Goal: Communication & Community: Participate in discussion

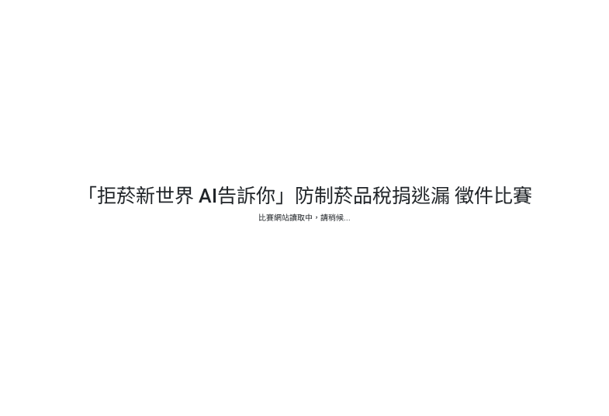
select select "vote"
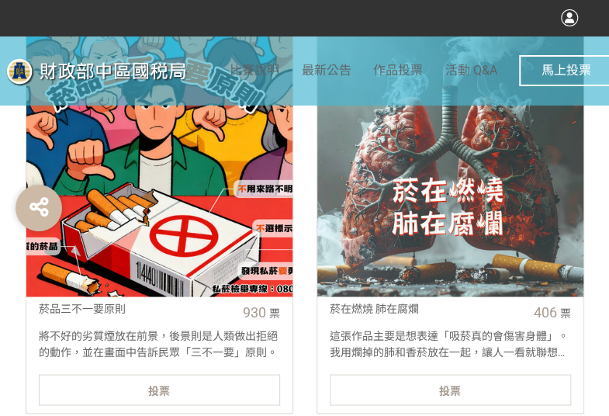
scroll to position [620, 0]
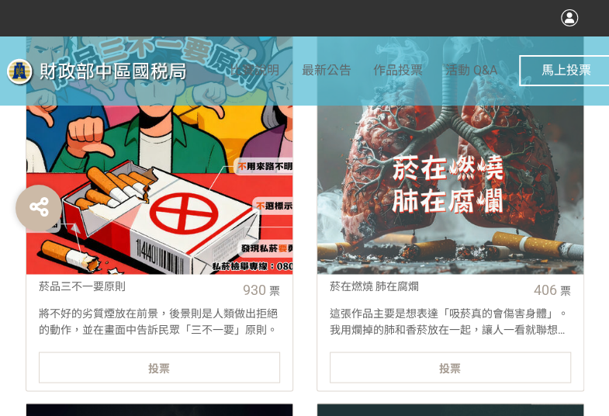
click at [160, 368] on span "投票" at bounding box center [159, 367] width 22 height 12
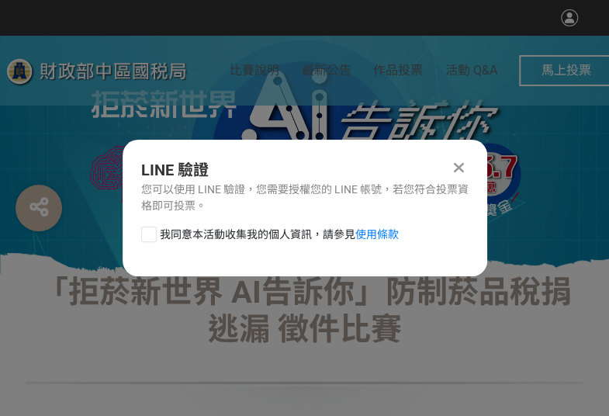
scroll to position [0, 0]
click at [147, 233] on div at bounding box center [149, 234] width 16 height 16
checkbox input "true"
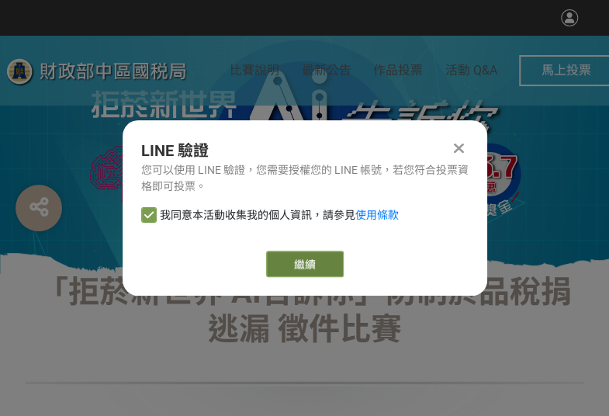
click at [329, 267] on button "繼續" at bounding box center [305, 263] width 78 height 26
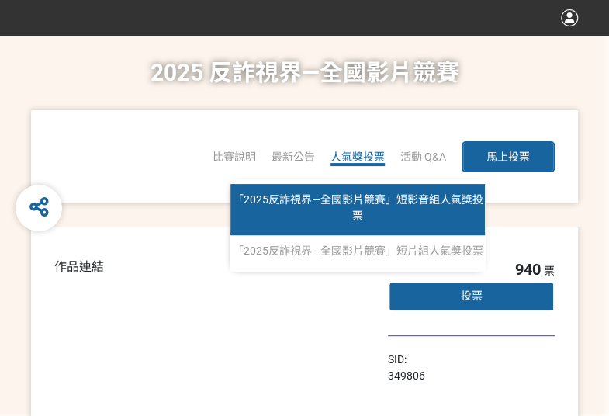
click at [343, 193] on span "「2025反詐視界—全國影片競賽」短影音組人氣獎投票" at bounding box center [358, 207] width 250 height 29
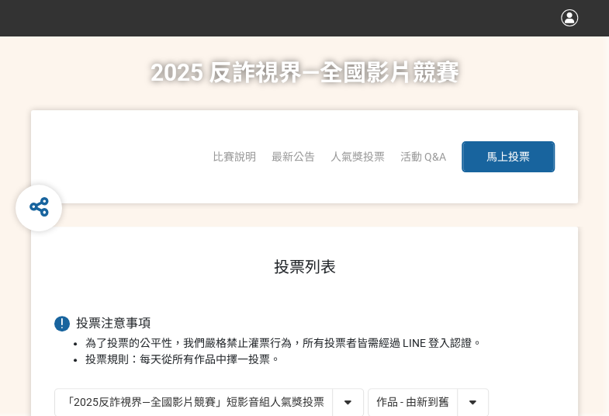
click at [444, 398] on select "作品 - 由新到舊 作品 - 由舊到新 票數 - 由多到少 票數 - 由少到多" at bounding box center [427, 401] width 119 height 27
select select "vote"
click at [368, 388] on select "作品 - 由新到舊 作品 - 由舊到新 票數 - 由多到少 票數 - 由少到多" at bounding box center [427, 401] width 119 height 27
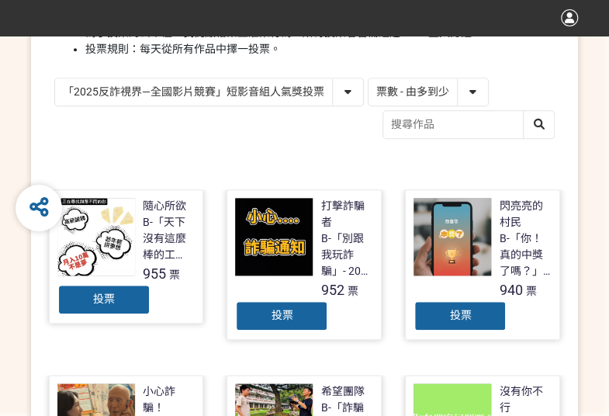
click at [302, 323] on div "投票" at bounding box center [281, 315] width 93 height 31
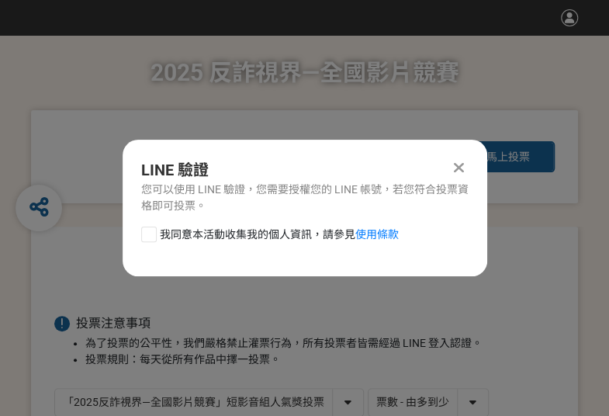
scroll to position [0, 0]
click at [145, 240] on div at bounding box center [149, 234] width 16 height 16
checkbox input "true"
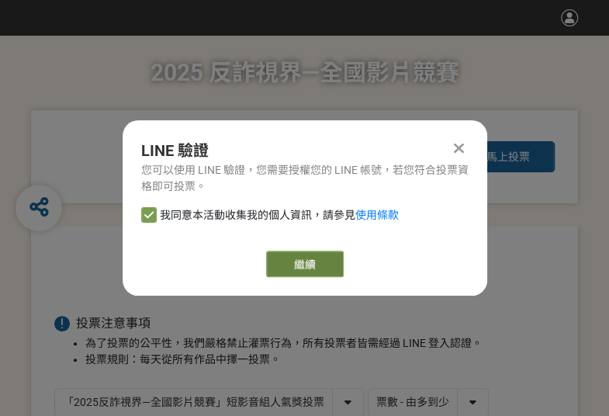
click at [290, 264] on button "繼續" at bounding box center [305, 263] width 78 height 26
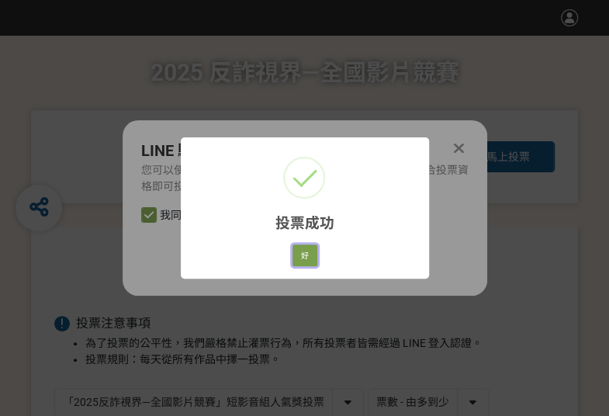
drag, startPoint x: 310, startPoint y: 256, endPoint x: 615, endPoint y: 283, distance: 305.9
click at [315, 257] on button "好" at bounding box center [304, 255] width 25 height 22
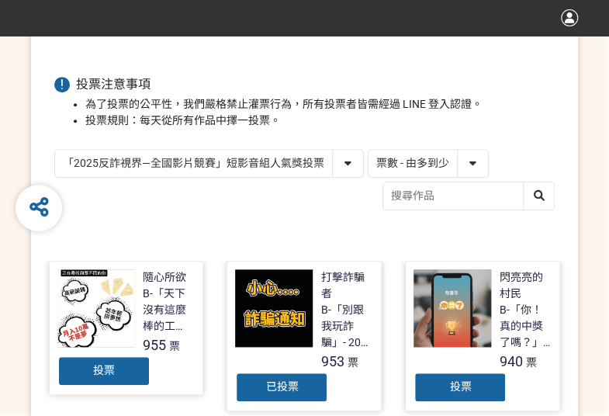
click at [167, 171] on select "「2025反詐視界—全國影片競賽」短影音組人氣獎投票 「2025反詐視界—全國影片競賽」短片組人氣獎投票" at bounding box center [209, 163] width 308 height 27
select select "13146"
click at [55, 150] on select "「2025反詐視界—全國影片競賽」短影音組人氣獎投票 「2025反詐視界—全國影片競賽」短片組人氣獎投票" at bounding box center [209, 163] width 308 height 27
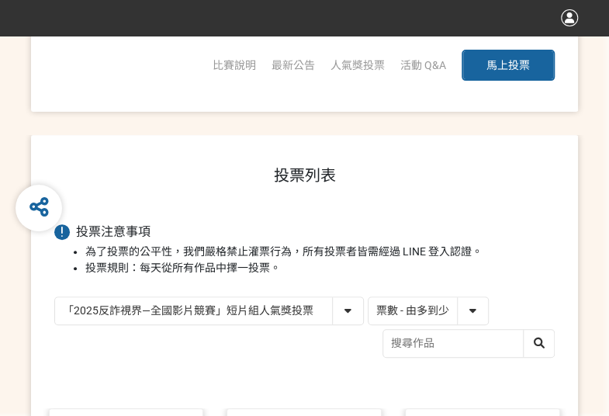
scroll to position [310, 0]
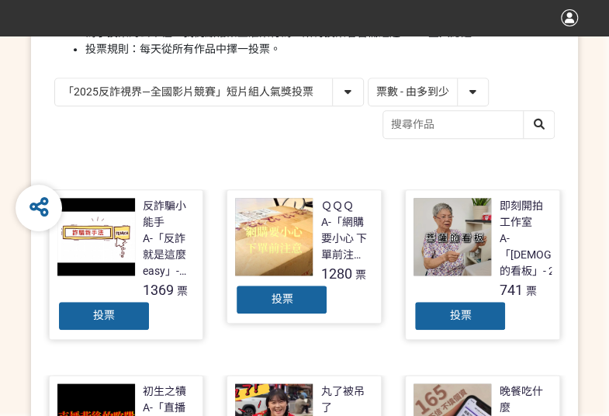
click at [263, 289] on div "投票" at bounding box center [281, 299] width 93 height 31
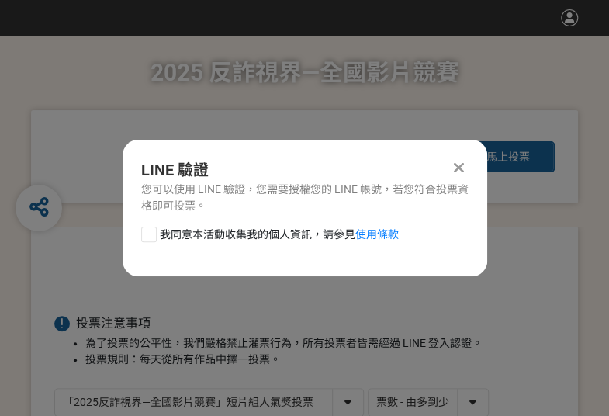
scroll to position [0, 0]
click at [151, 230] on div at bounding box center [149, 234] width 16 height 16
checkbox input "true"
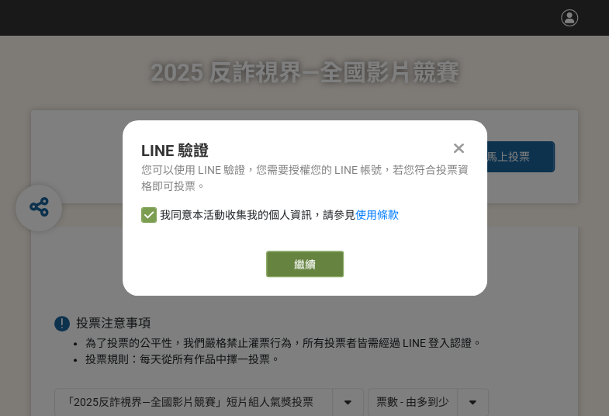
click at [293, 261] on link "繼續" at bounding box center [305, 263] width 78 height 26
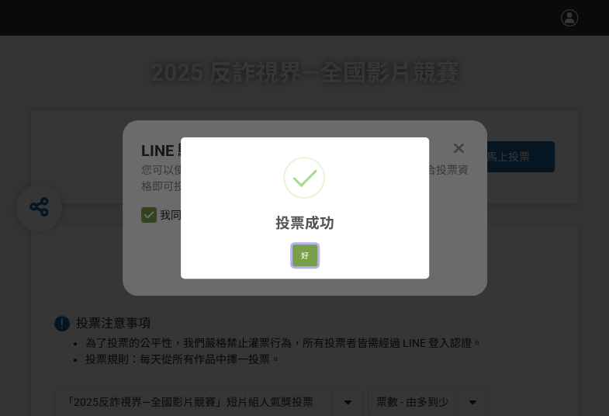
click at [316, 253] on button "好" at bounding box center [304, 255] width 25 height 22
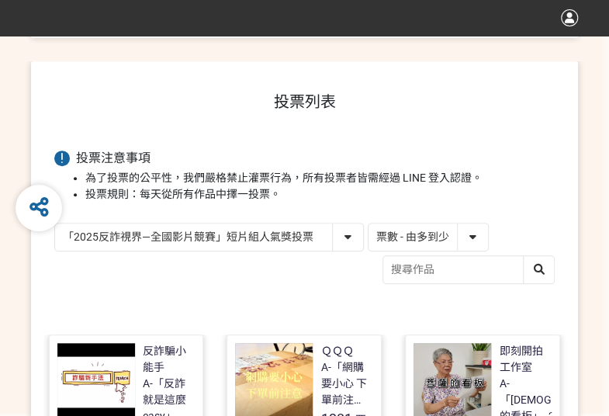
scroll to position [221, 0]
